Goal: Ask a question

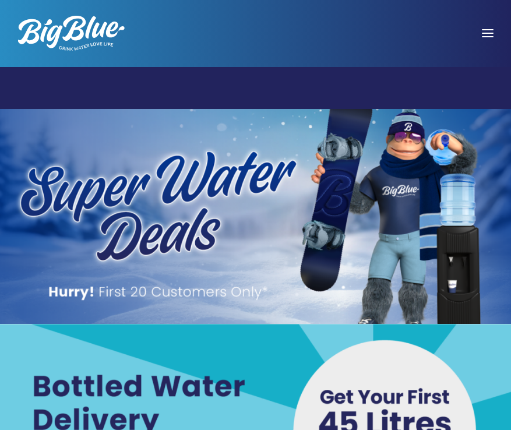
click at [491, 33] on span at bounding box center [488, 33] width 12 height 1
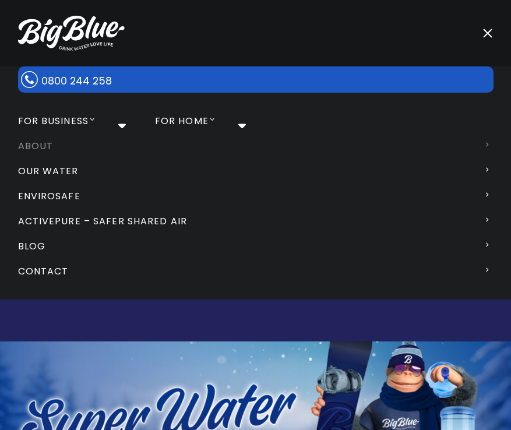
click at [485, 142] on icon at bounding box center [485, 145] width 8 height 8
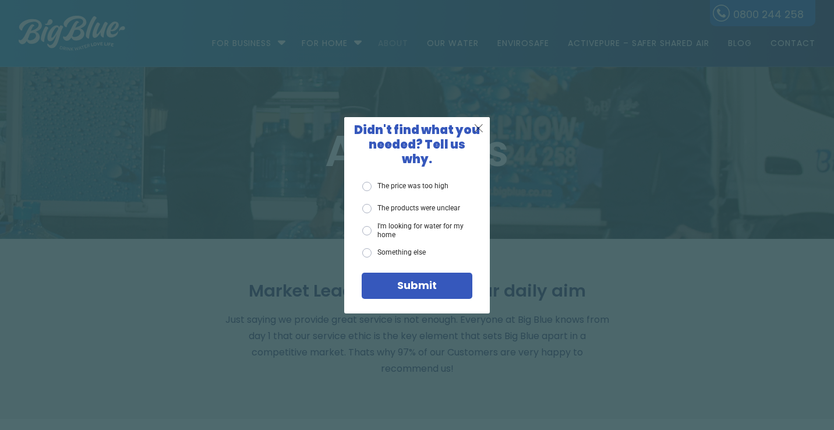
click at [479, 133] on span "X" at bounding box center [479, 128] width 10 height 15
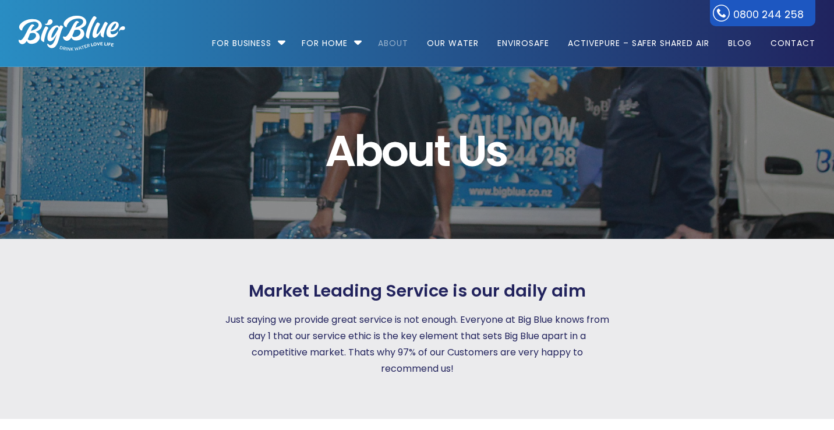
click at [67, 23] on img at bounding box center [72, 33] width 107 height 35
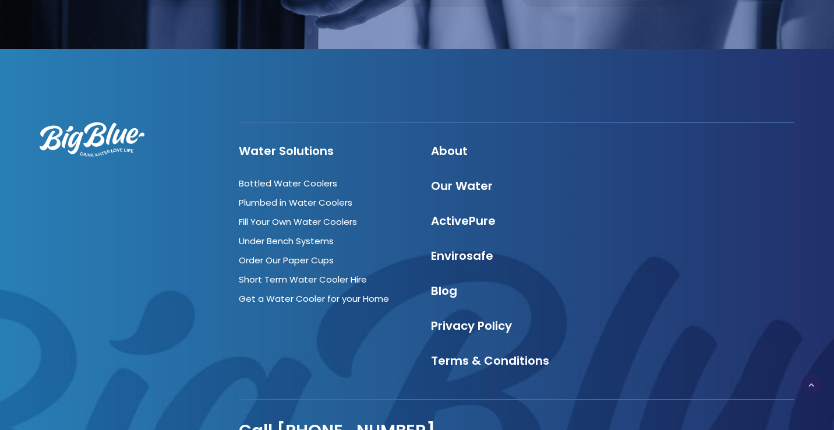
scroll to position [3270, 0]
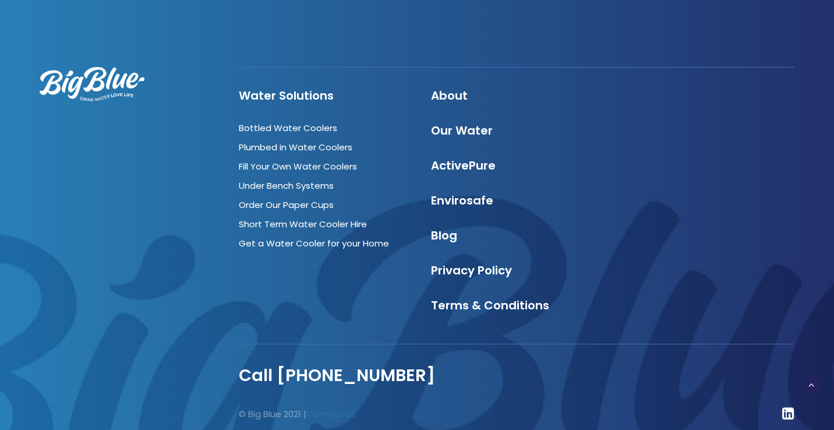
click at [337, 408] on link "Contact us" at bounding box center [331, 414] width 50 height 12
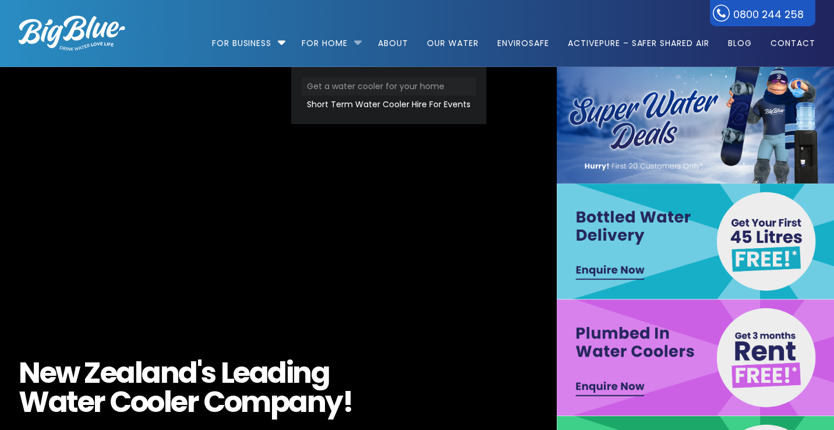
click at [366, 88] on link "Get a water cooler for your home" at bounding box center [389, 86] width 174 height 18
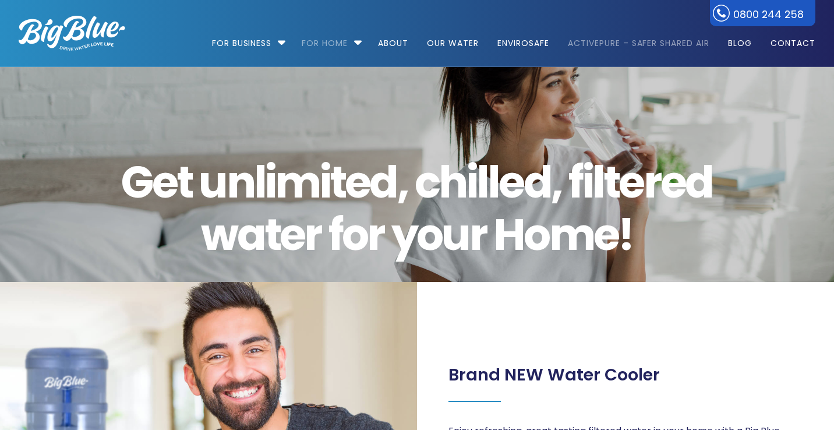
click at [644, 43] on link "ActivePure – Safer Shared Air" at bounding box center [639, 37] width 158 height 75
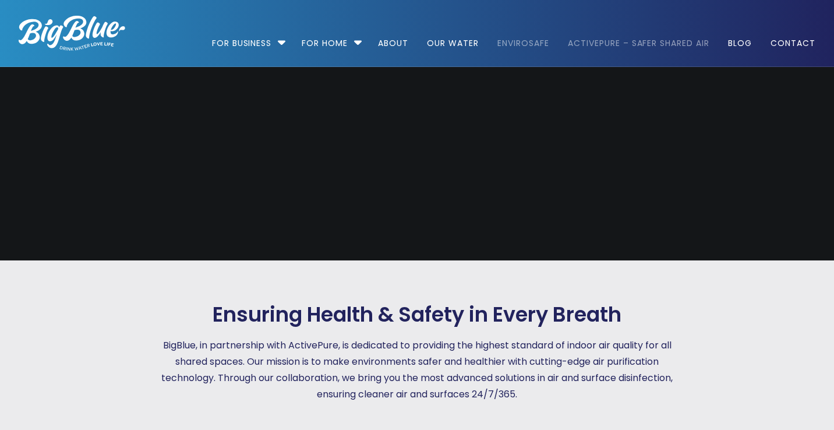
click at [518, 41] on link "EnviroSafe" at bounding box center [523, 37] width 68 height 75
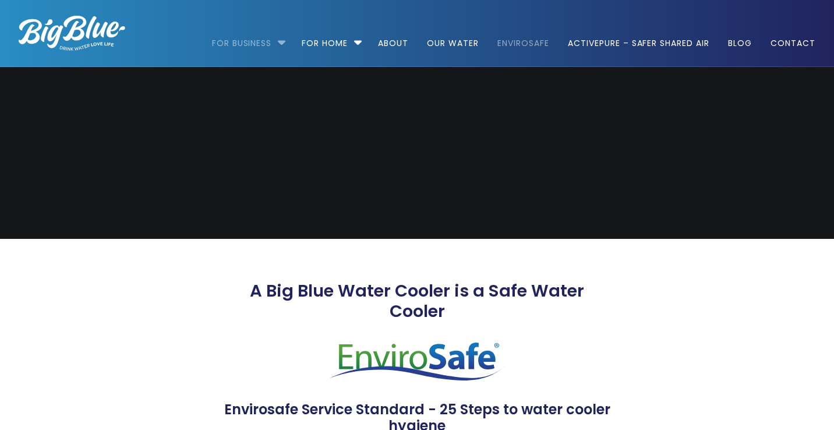
click at [269, 36] on link "For Business" at bounding box center [246, 37] width 68 height 75
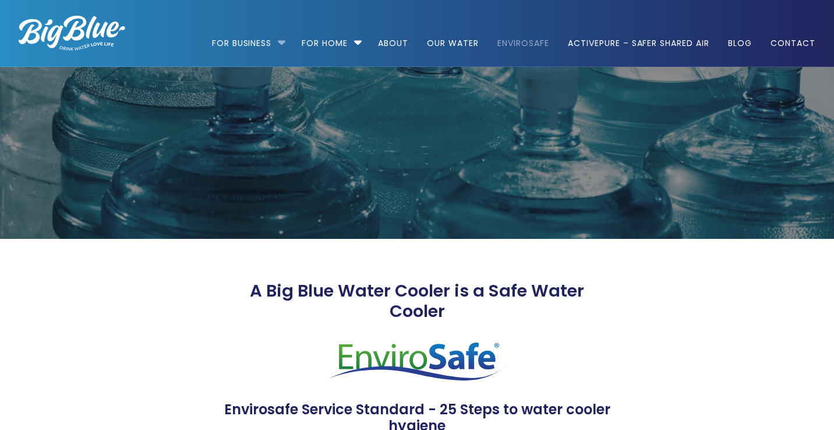
click at [281, 44] on li "For Business Bottled Water Delivery Plumbed in Water Coolers Hot & Cold Water D…" at bounding box center [252, 38] width 80 height 66
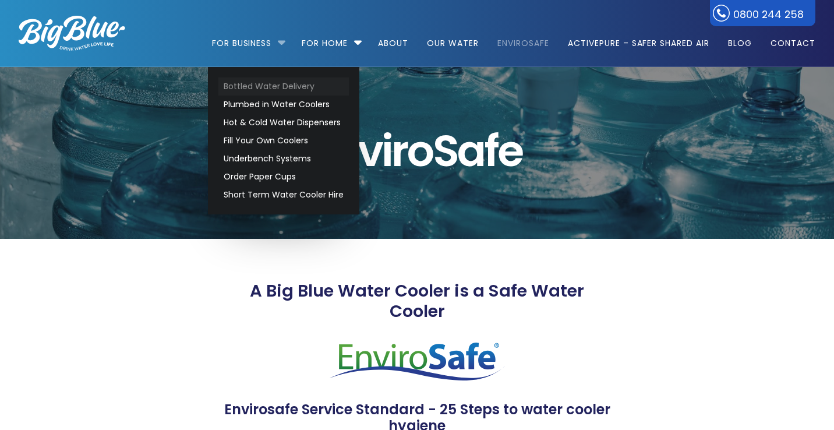
click at [269, 83] on link "Bottled Water Delivery" at bounding box center [283, 86] width 131 height 18
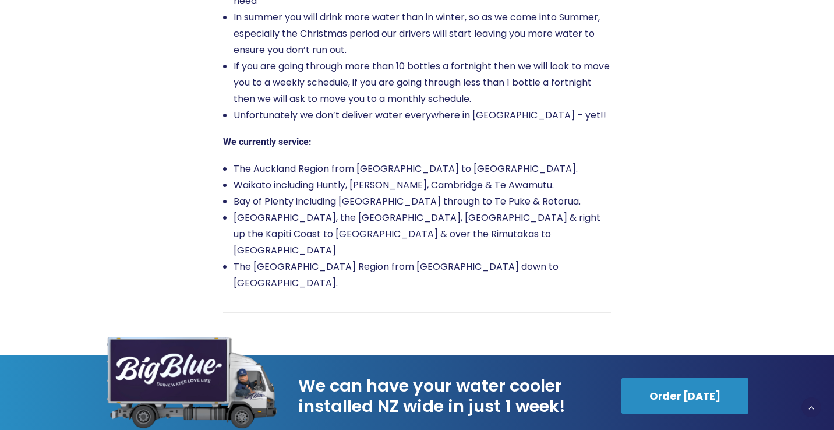
scroll to position [1944, 0]
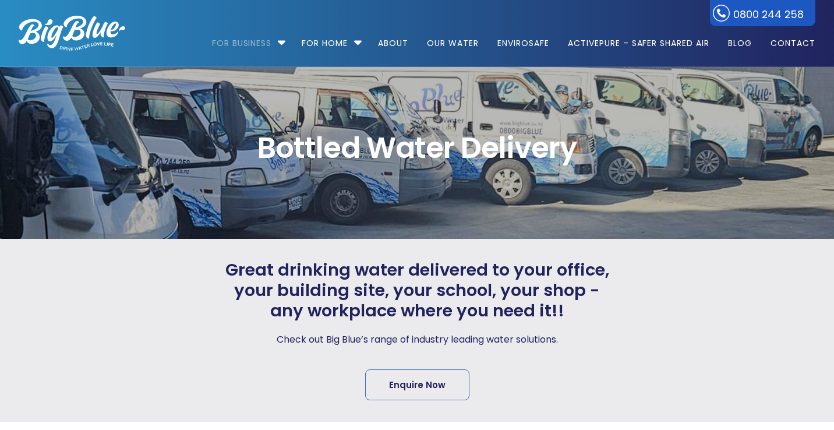
click at [85, 30] on img at bounding box center [72, 33] width 107 height 35
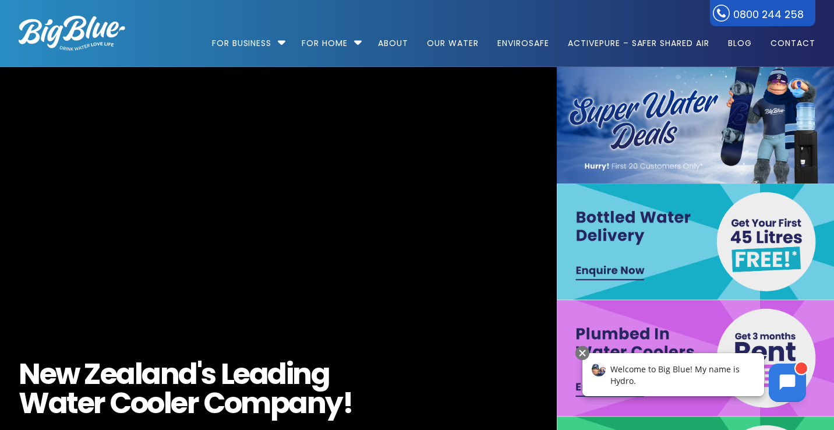
click at [790, 385] on icon at bounding box center [788, 383] width 16 height 16
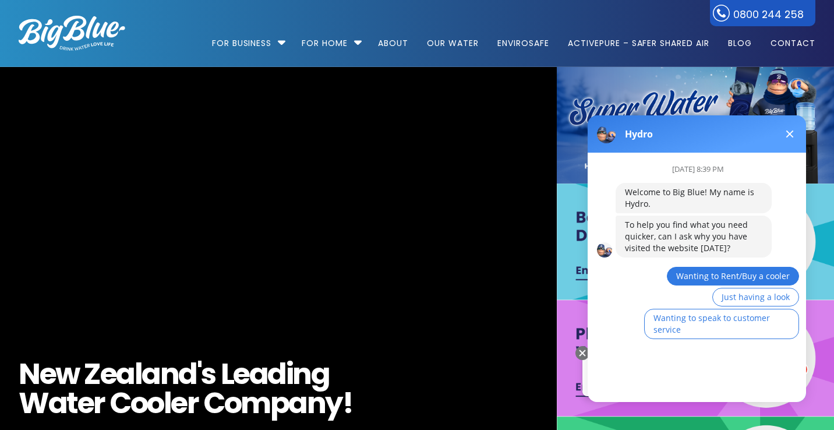
click at [710, 281] on span "Wanting to Rent/Buy a cooler" at bounding box center [733, 275] width 114 height 11
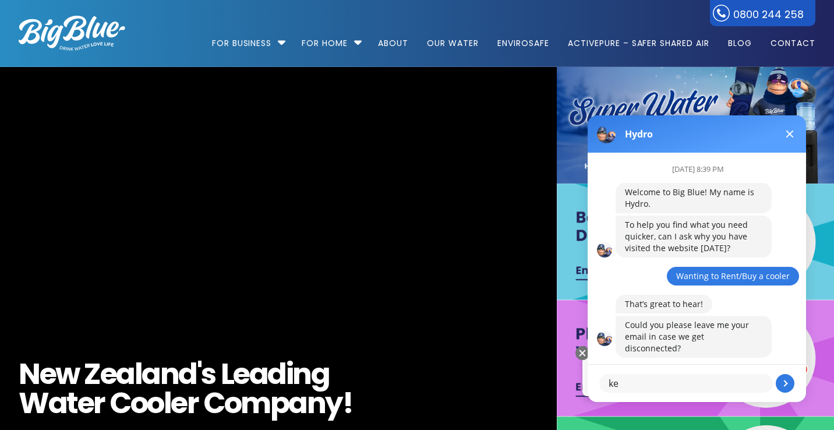
type textarea "k"
type textarea "email.test@pipedrive.com"
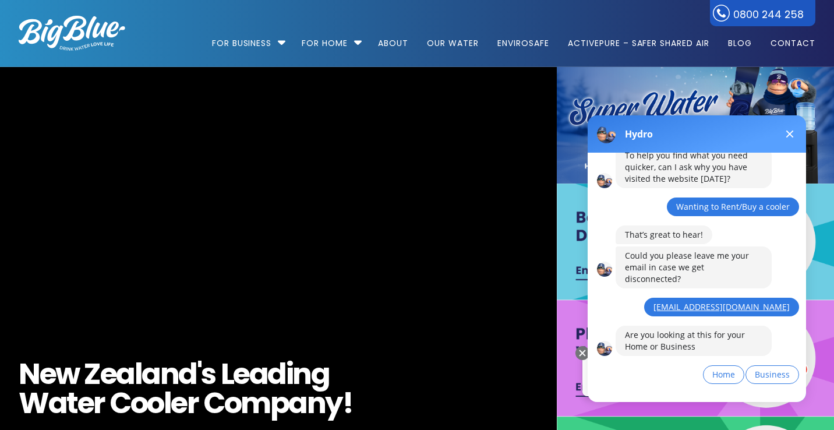
scroll to position [69, 0]
click at [725, 369] on span "Home" at bounding box center [724, 374] width 23 height 11
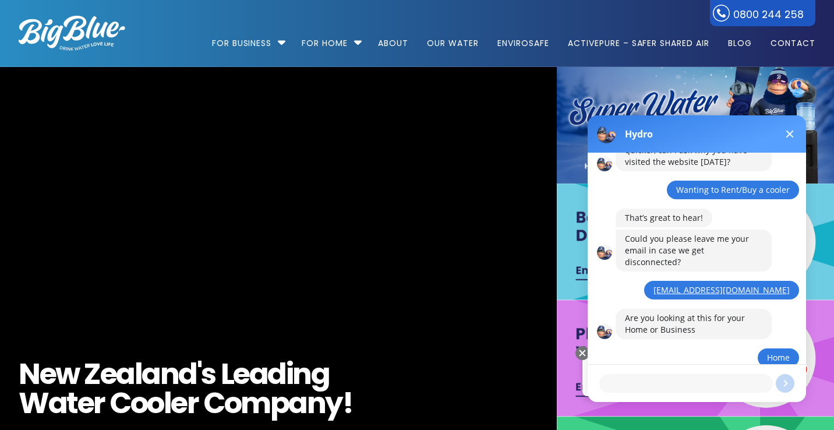
scroll to position [115, 0]
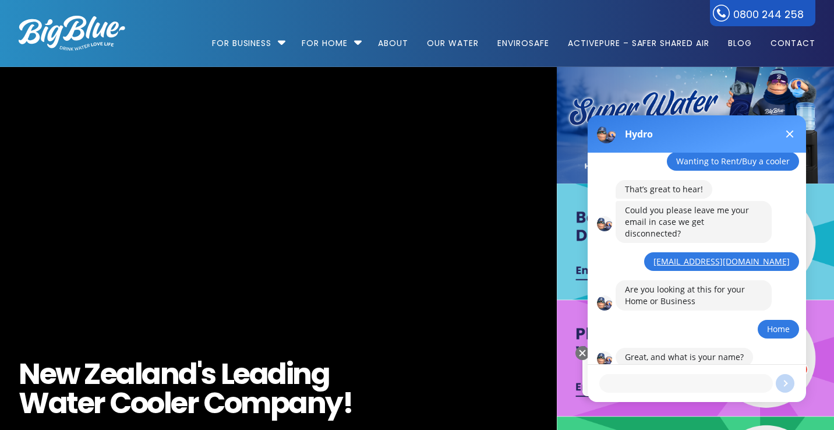
type textarea "K"
type textarea "Pipedrive test"
click at [788, 385] on button at bounding box center [785, 383] width 19 height 19
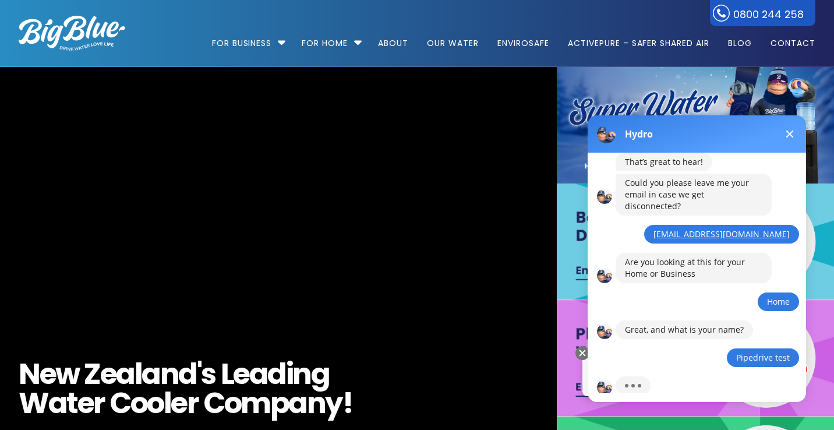
scroll to position [182, 0]
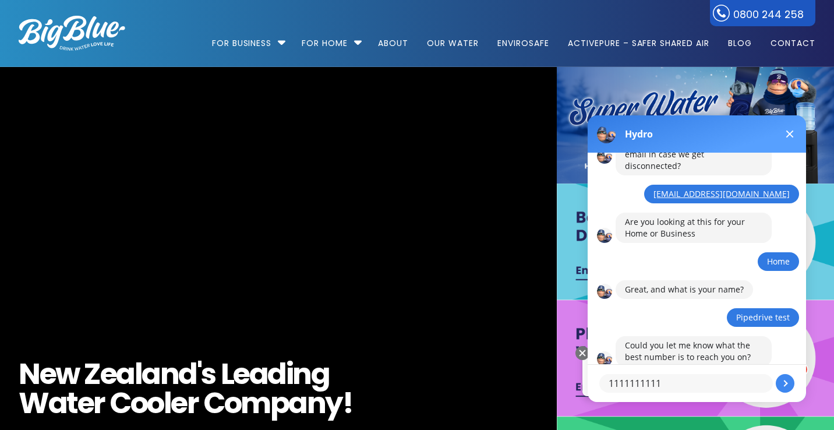
type textarea "1111111111"
click at [789, 386] on button at bounding box center [785, 383] width 19 height 19
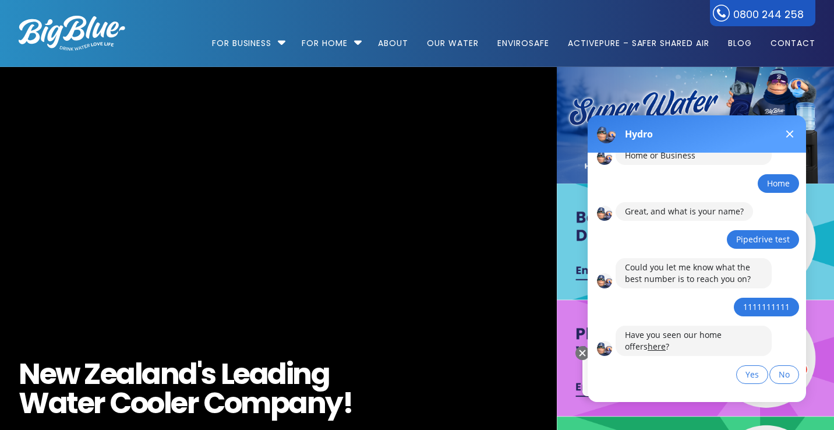
scroll to position [260, 0]
click at [743, 365] on button "Yes" at bounding box center [752, 374] width 32 height 19
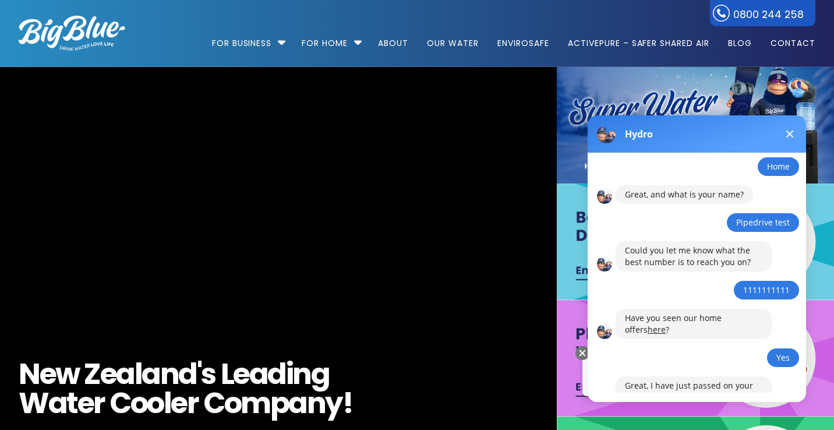
scroll to position [320, 0]
